Goal: Task Accomplishment & Management: Manage account settings

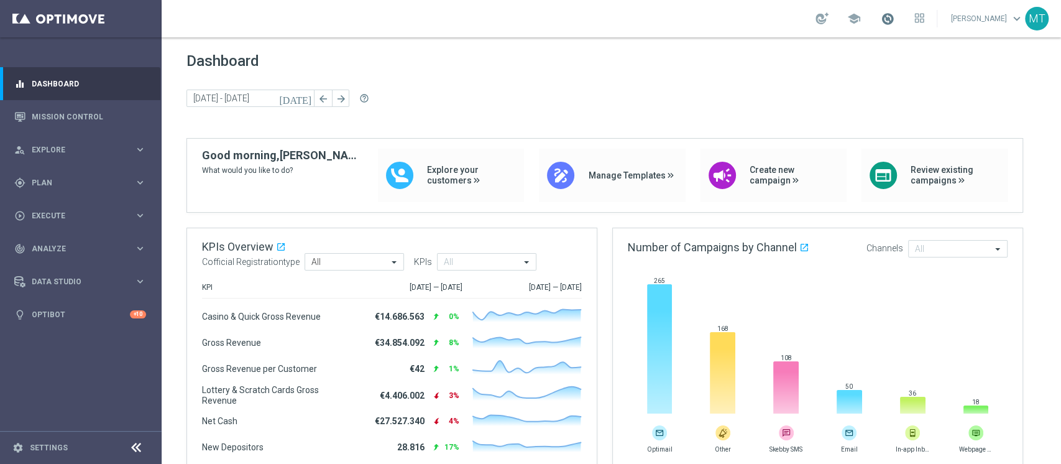
click at [895, 21] on span at bounding box center [888, 19] width 14 height 14
click at [54, 187] on div "gps_fixed Plan" at bounding box center [74, 182] width 120 height 11
click at [51, 203] on link "Target Groups" at bounding box center [80, 208] width 97 height 10
